Goal: Task Accomplishment & Management: Use online tool/utility

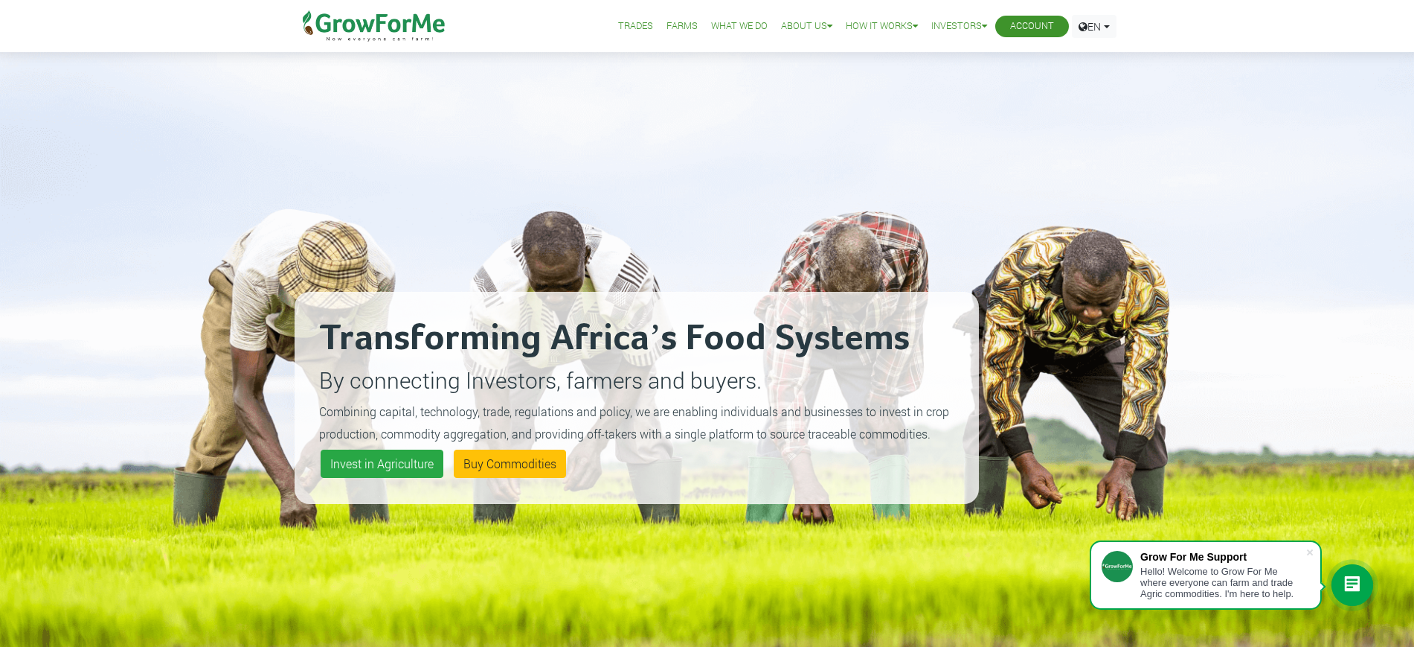
click at [1015, 26] on link "Account" at bounding box center [1032, 27] width 44 height 16
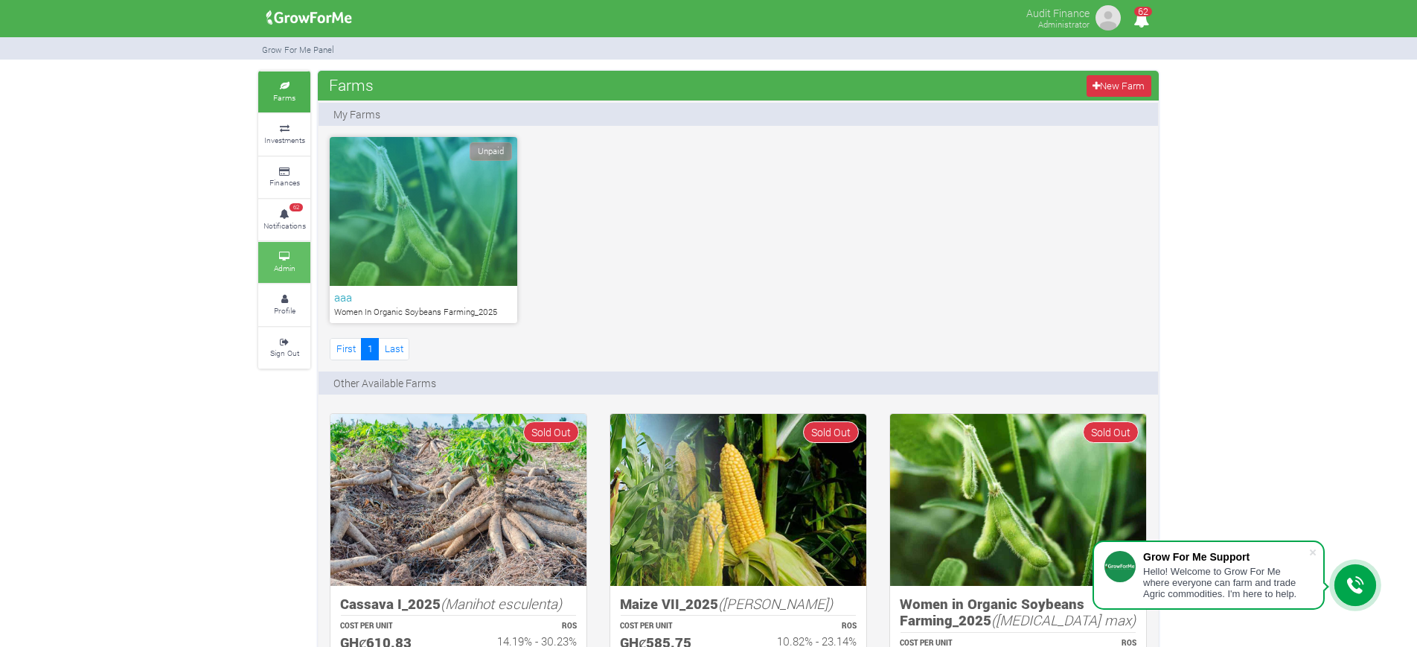
click at [270, 265] on link "Admin" at bounding box center [284, 262] width 52 height 41
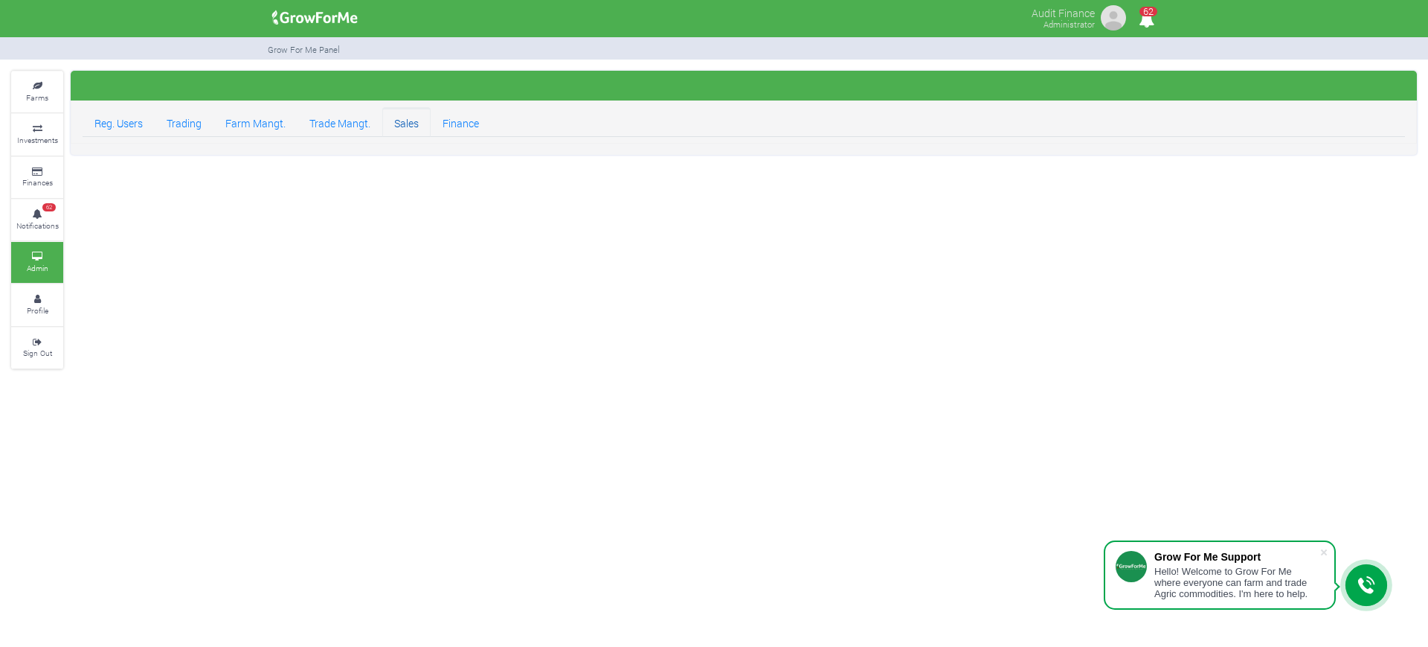
click at [419, 124] on link "Sales" at bounding box center [406, 122] width 48 height 30
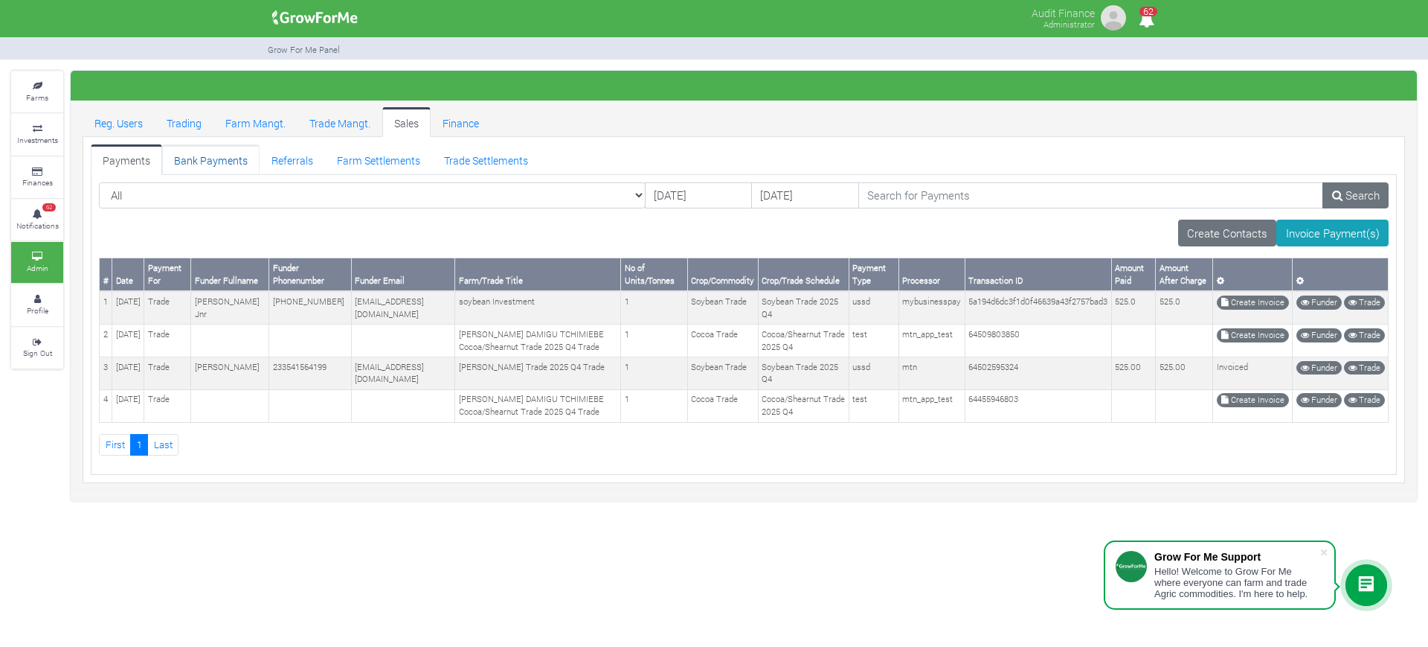
click at [222, 157] on link "Bank Payments" at bounding box center [210, 159] width 97 height 30
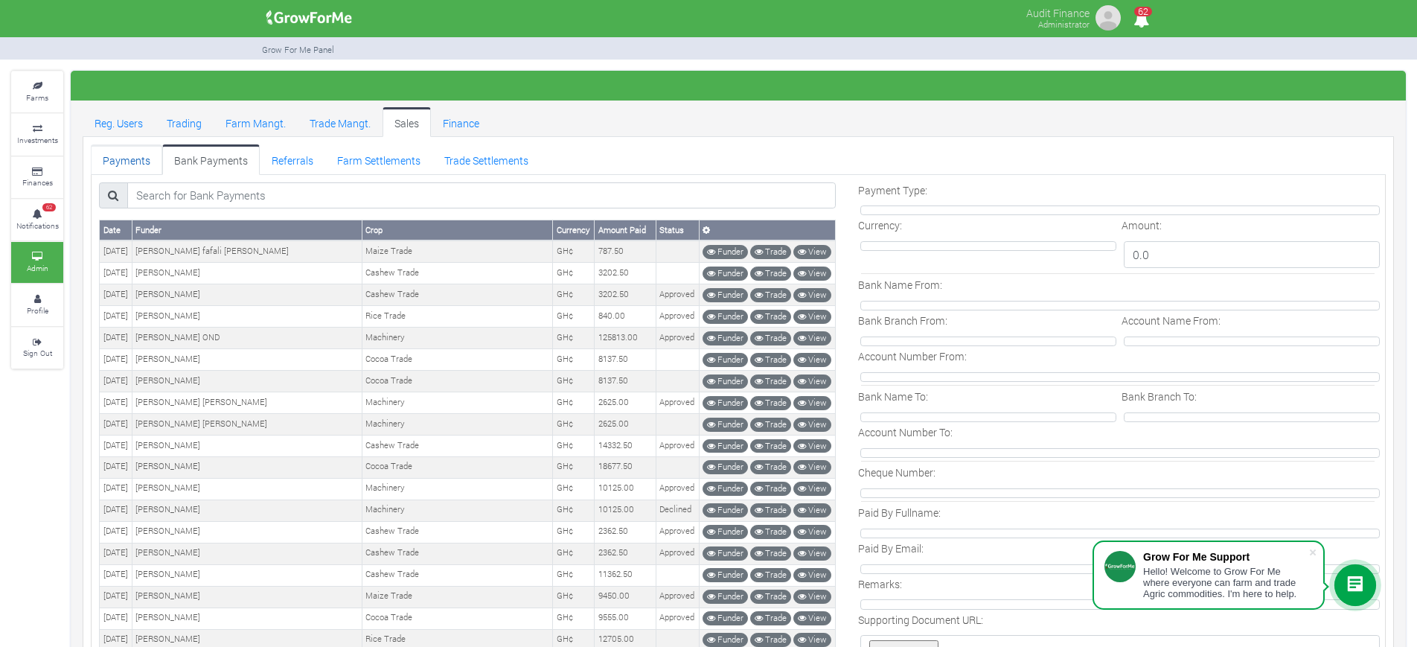
click at [106, 164] on link "Payments" at bounding box center [126, 159] width 71 height 30
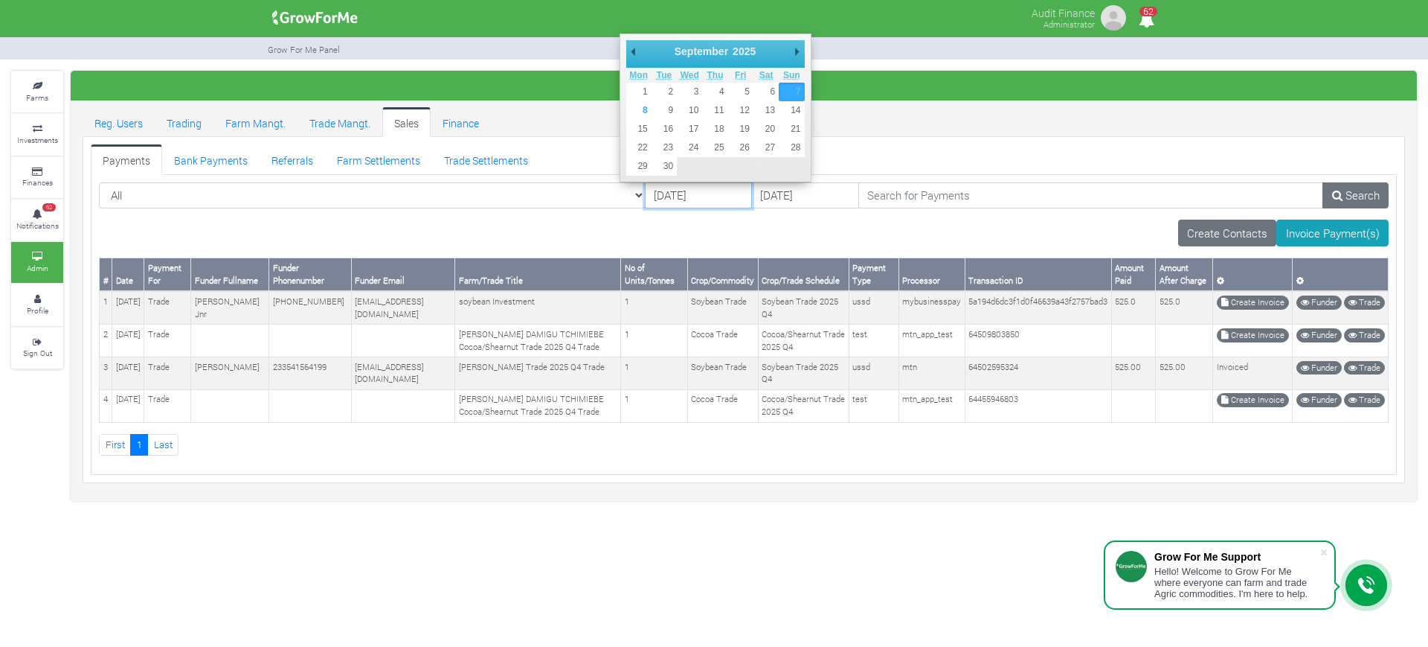
click at [645, 192] on input "[DATE]" at bounding box center [698, 195] width 107 height 27
type input "[DATE]"
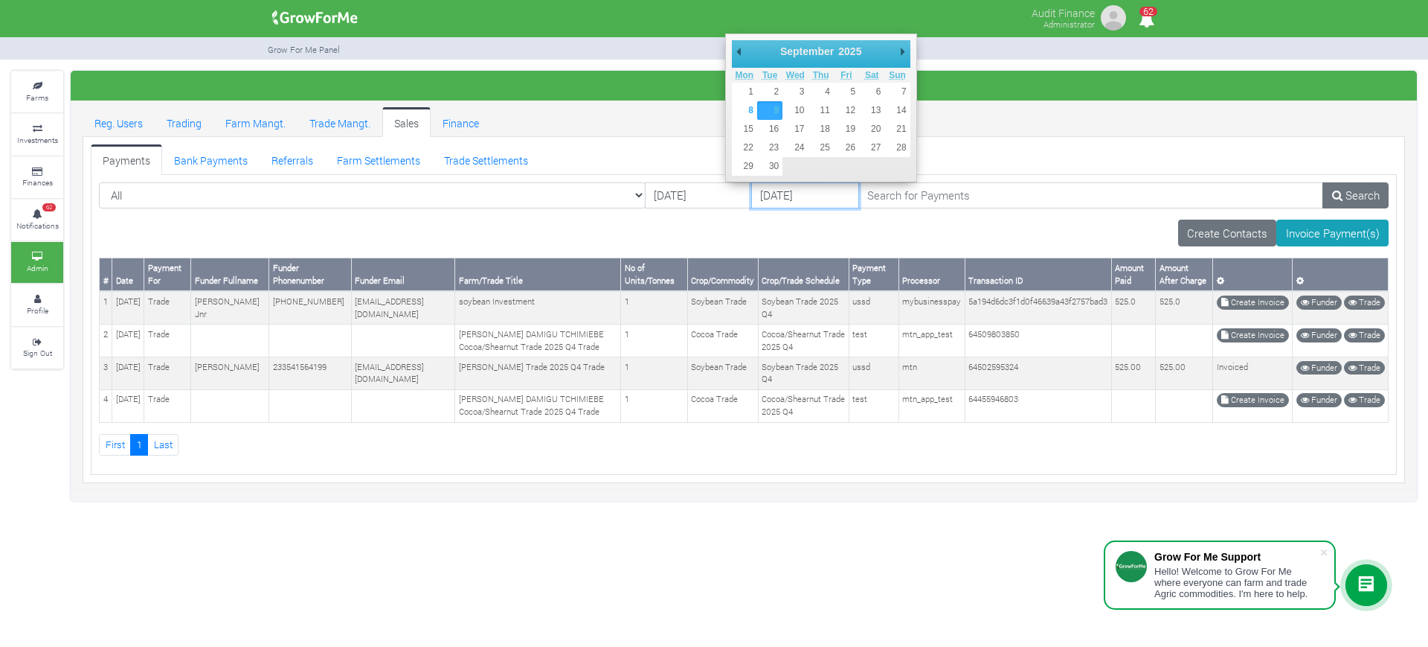
click at [751, 198] on input "[DATE]" at bounding box center [804, 195] width 107 height 27
type input "[DATE]"
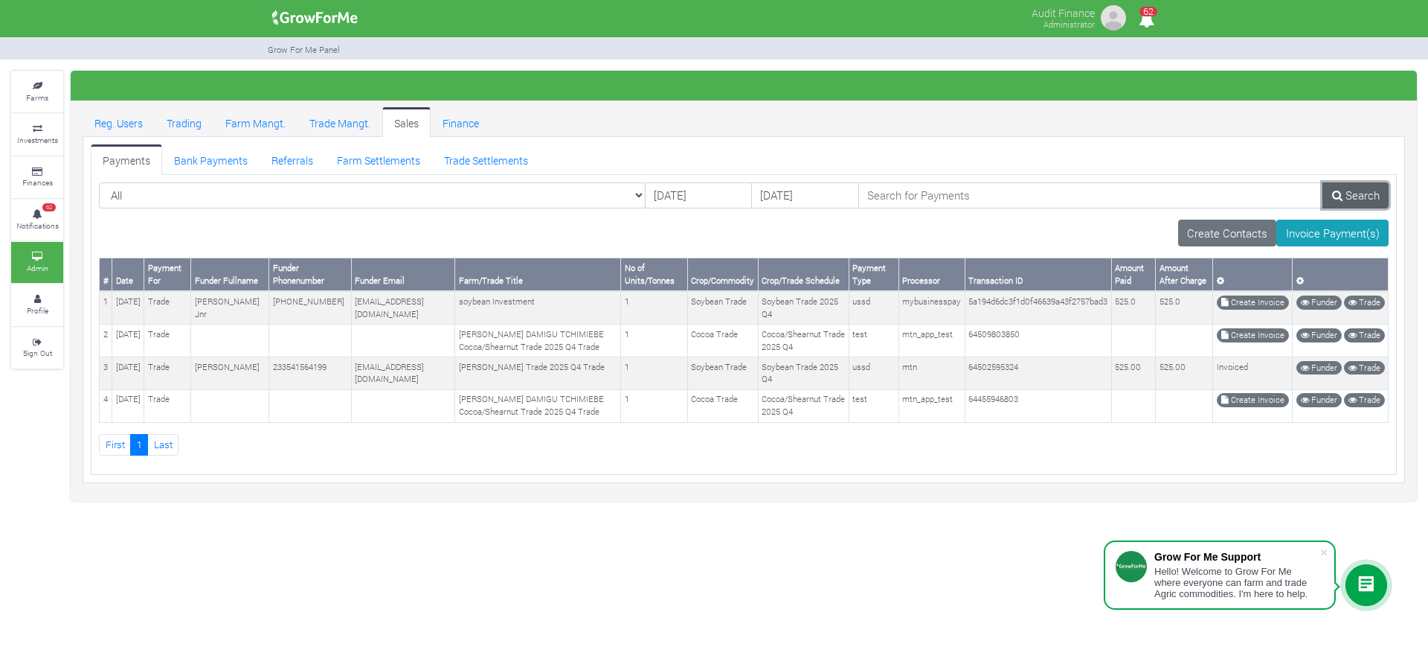
click at [1367, 190] on link "Search" at bounding box center [1356, 195] width 66 height 27
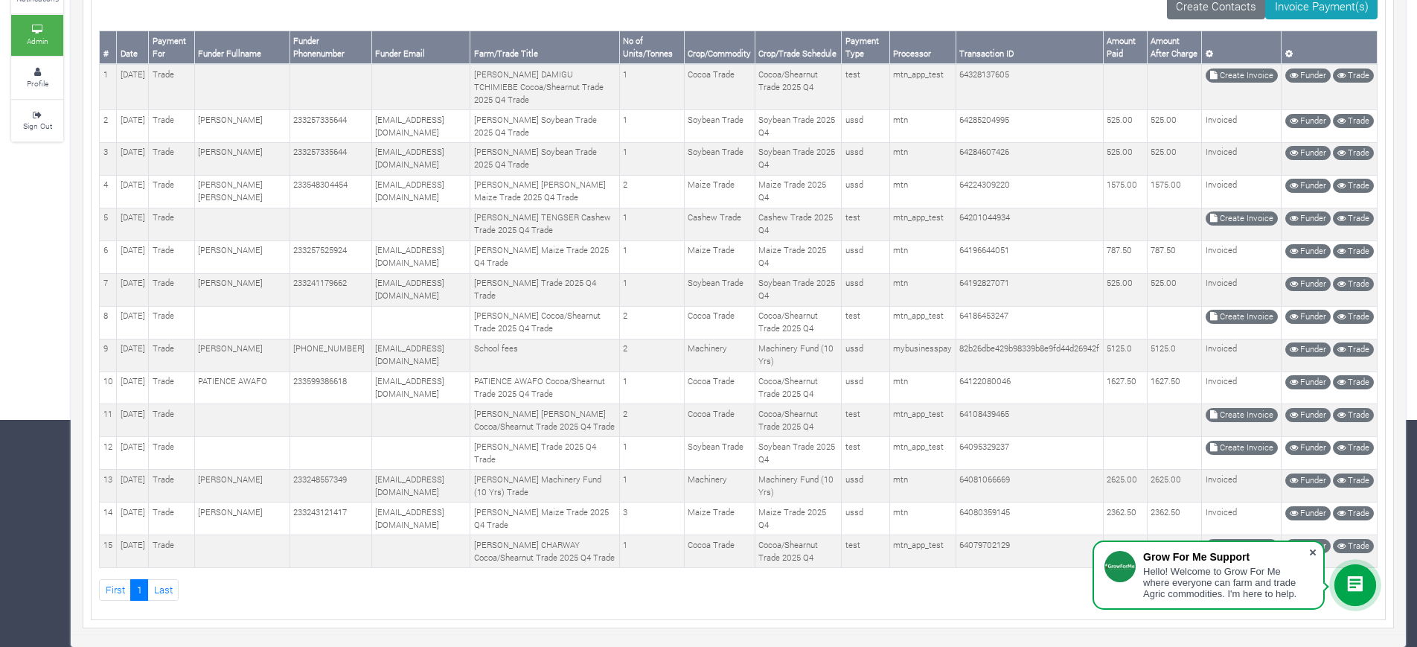
click at [1309, 548] on span at bounding box center [1312, 552] width 15 height 15
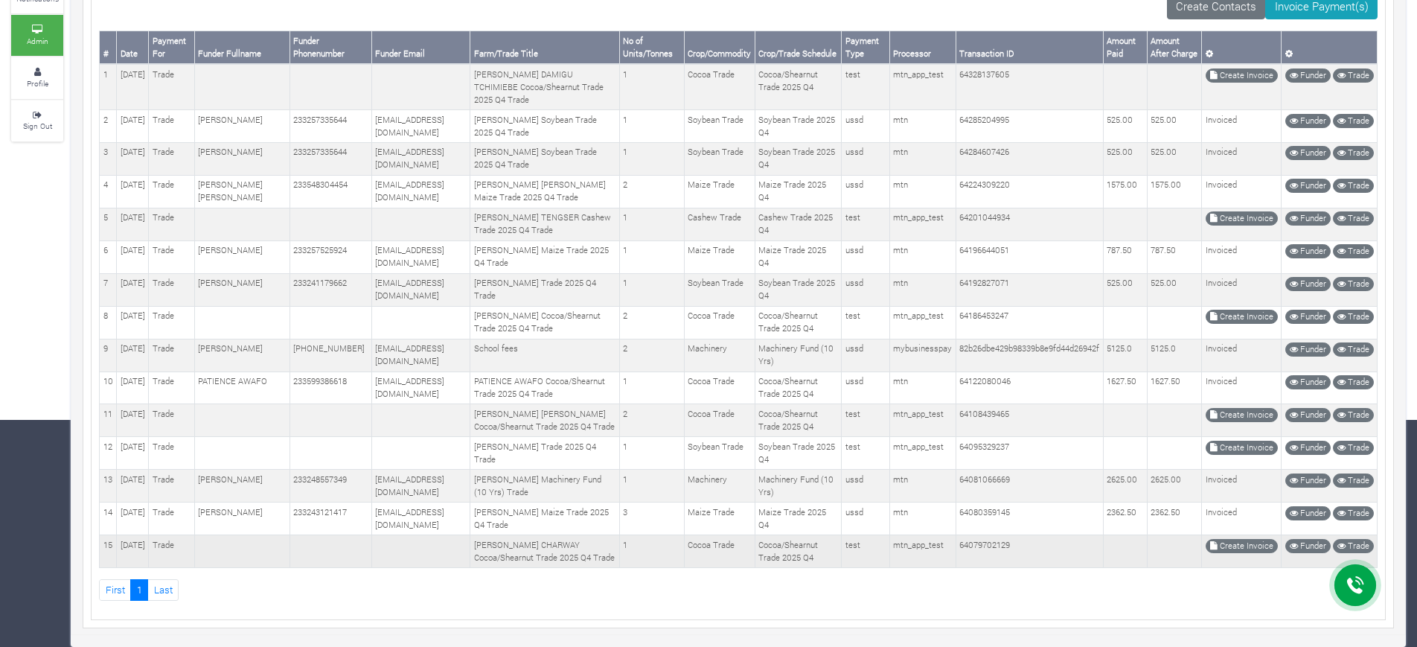
drag, startPoint x: 1316, startPoint y: 549, endPoint x: 1185, endPoint y: 541, distance: 131.2
click at [1185, 541] on tr "15 [DATE] Trade [PERSON_NAME] CHARWAY Cocoa/Shearnut Trade 2025 Q4 Trade 1 Coco…" at bounding box center [738, 551] width 1277 height 33
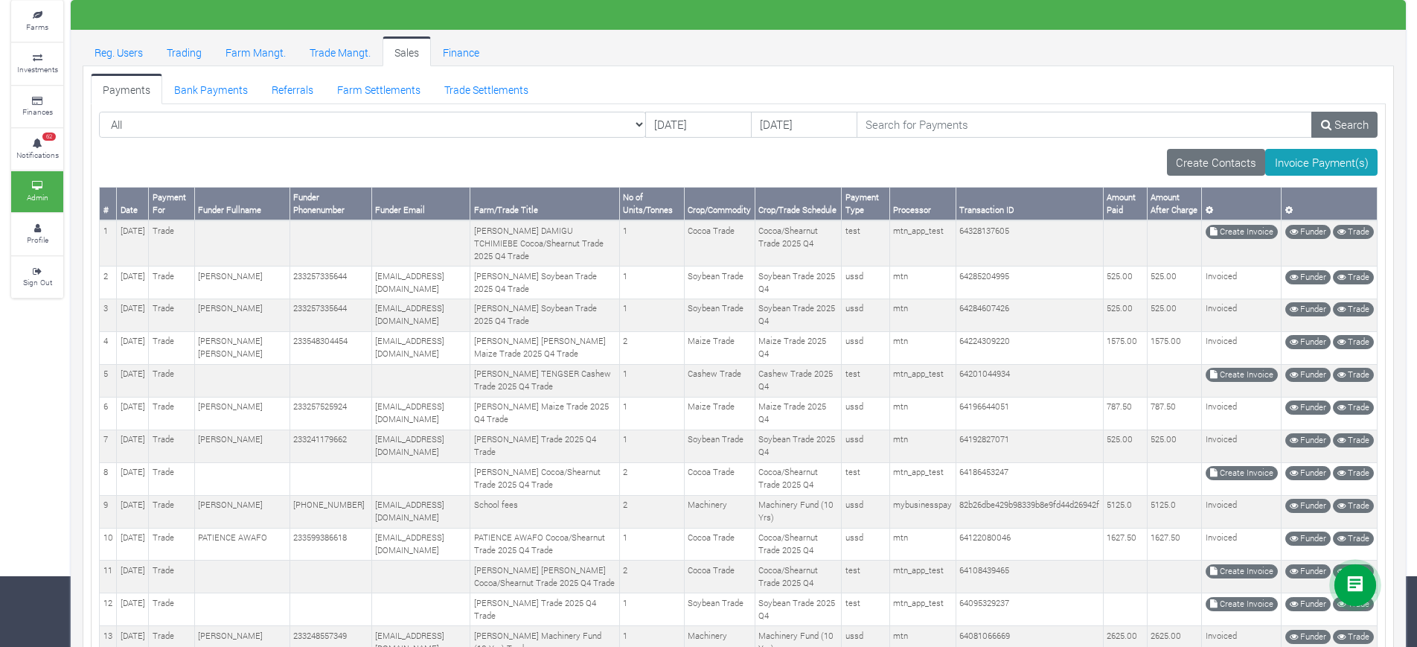
scroll to position [403, 0]
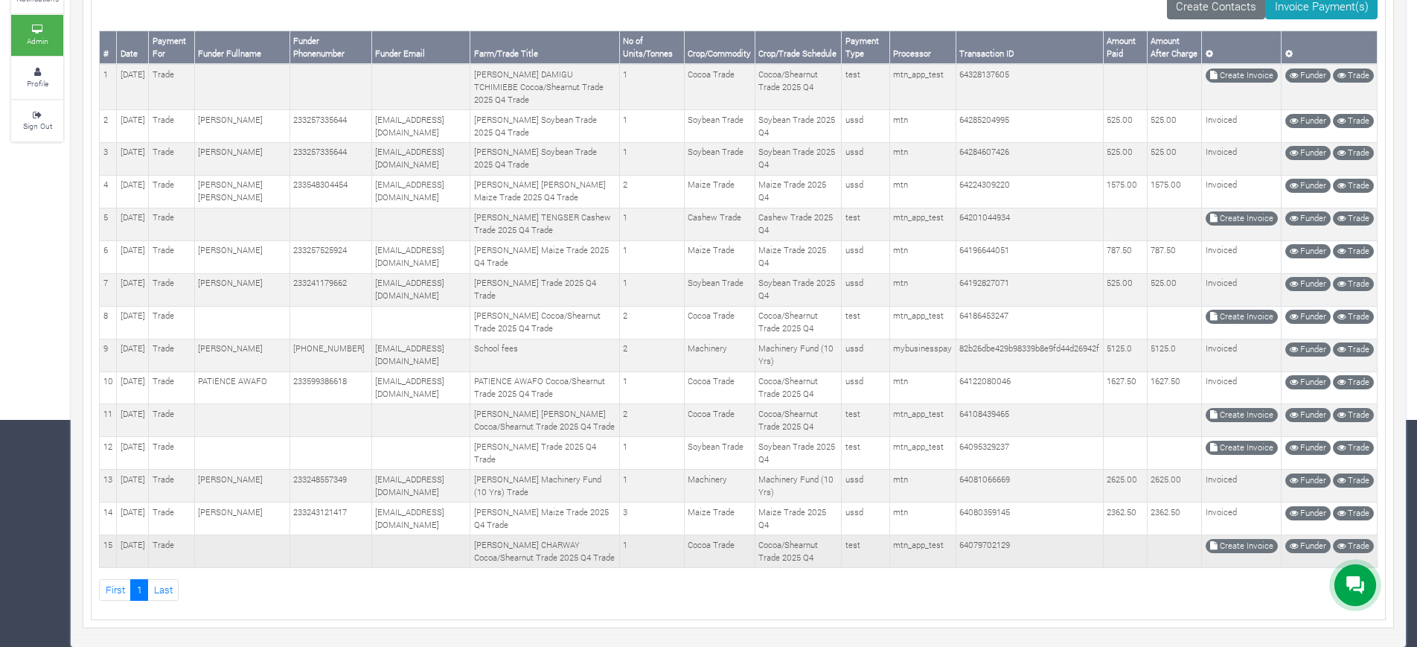
drag, startPoint x: 99, startPoint y: 205, endPoint x: 1245, endPoint y: 551, distance: 1197.8
click at [1245, 551] on table "# Date Payment For Funder Fullname Funder Phonenumber Funder Email Farm/Trade T…" at bounding box center [738, 299] width 1278 height 537
copy table "# Date Payment For Funder Fullname Funder Phonenumber Funder Email Farm/Trade T…"
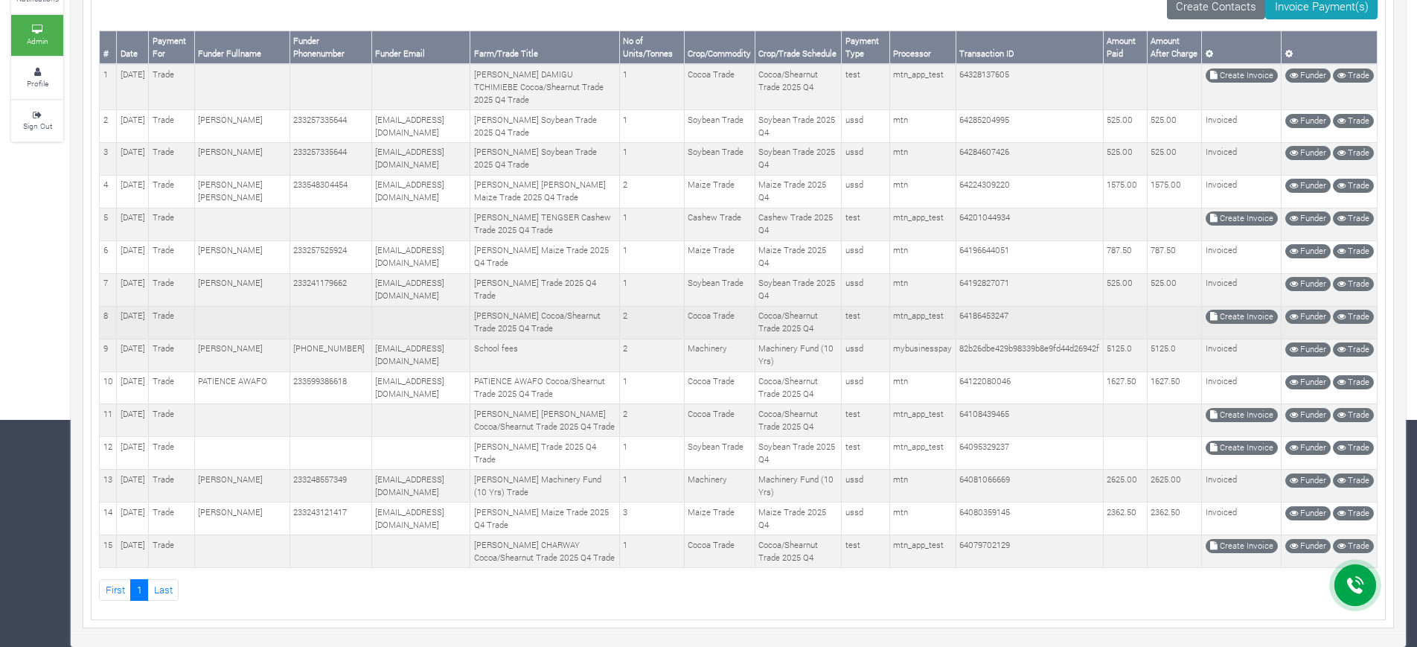
click at [1066, 306] on td "64186453247" at bounding box center [1028, 322] width 147 height 33
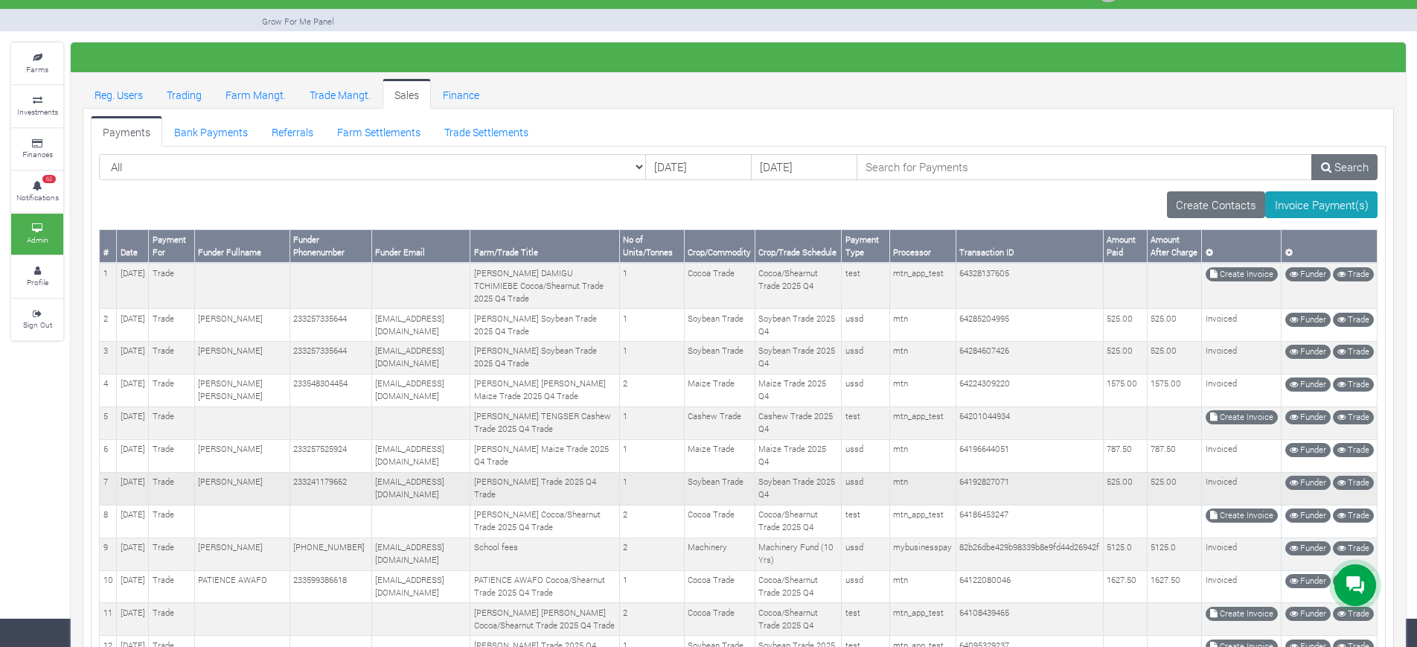
scroll to position [0, 0]
